Goal: Task Accomplishment & Management: Manage account settings

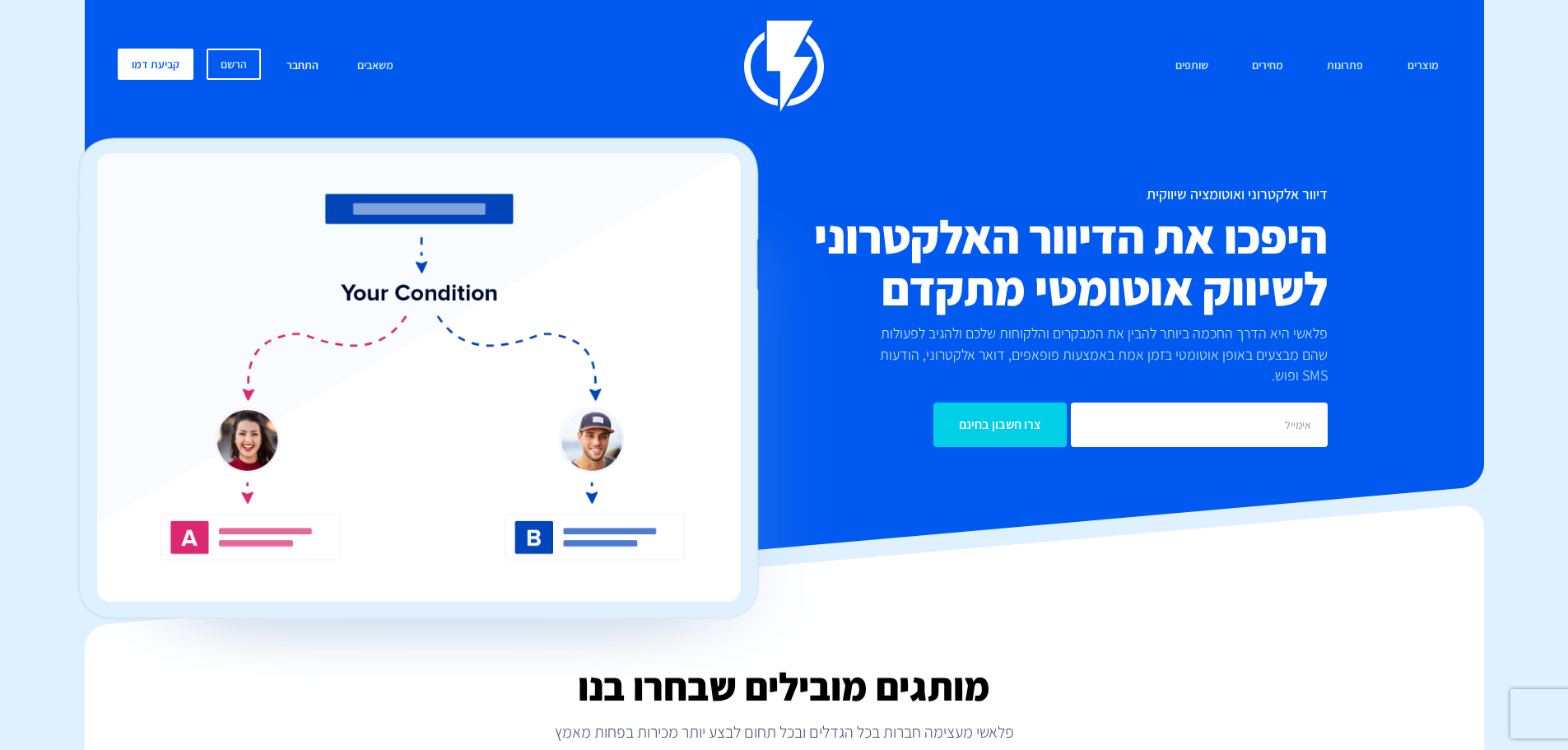
click at [309, 60] on link "התחבר" at bounding box center [302, 66] width 57 height 35
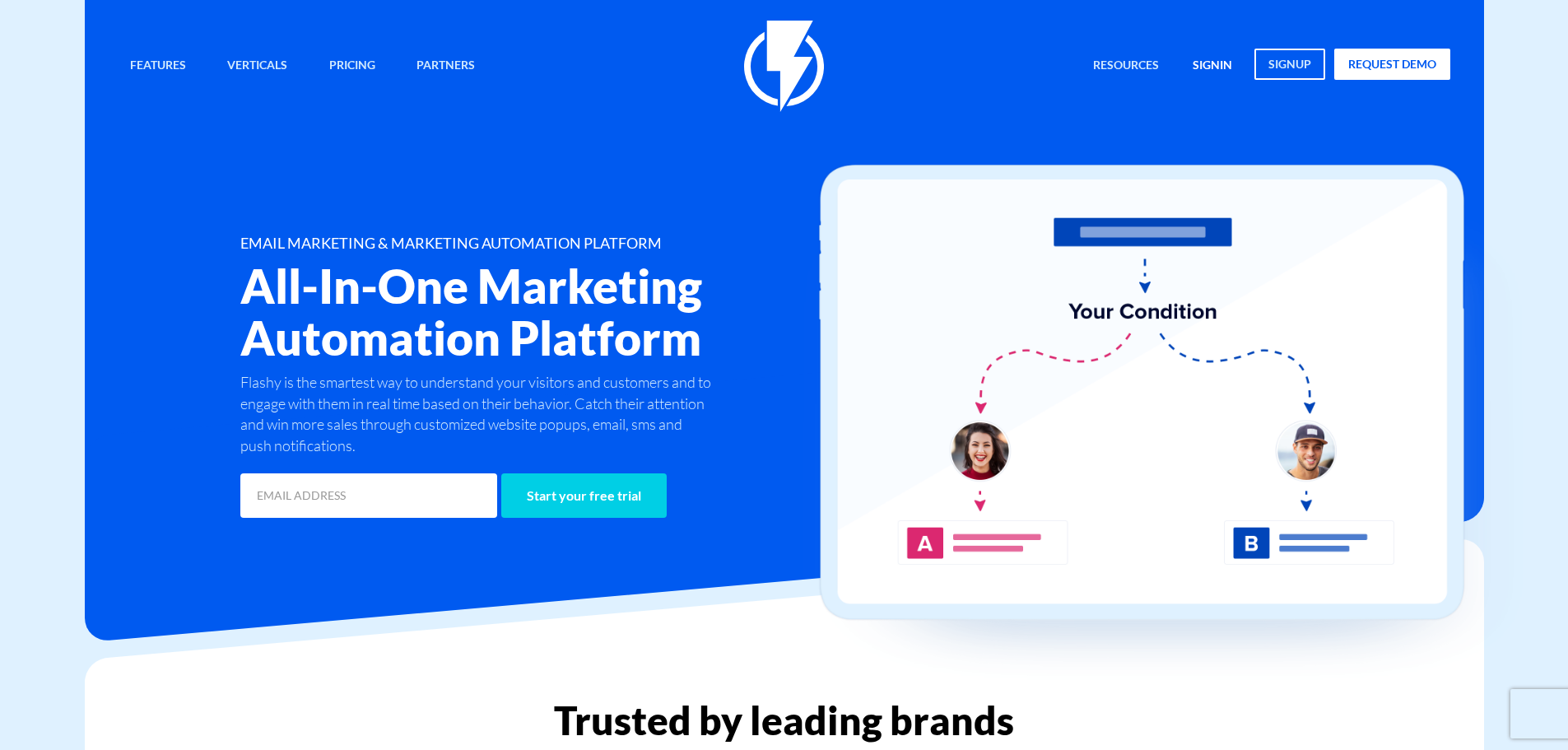
click at [1212, 52] on link "signin" at bounding box center [1212, 66] width 64 height 35
